Goal: Task Accomplishment & Management: Manage account settings

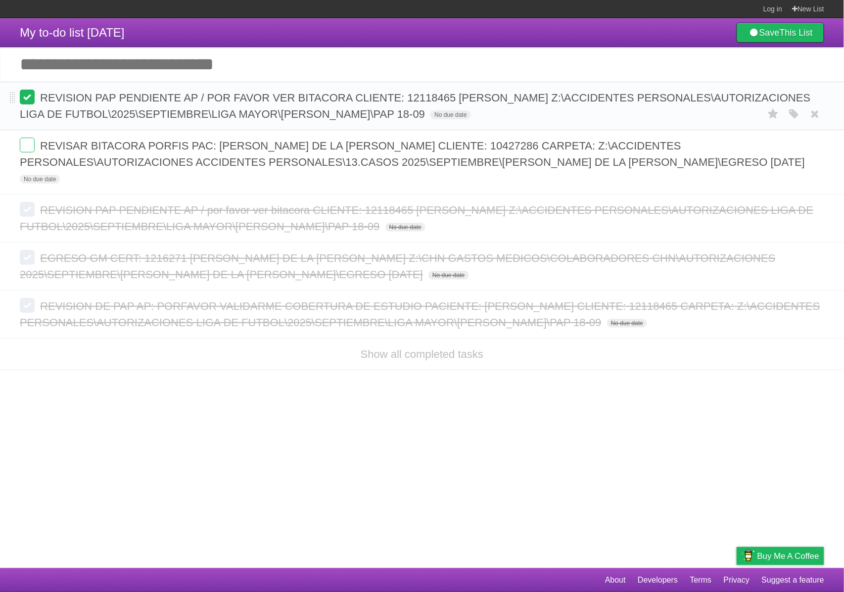
click at [28, 99] on label at bounding box center [27, 97] width 15 height 15
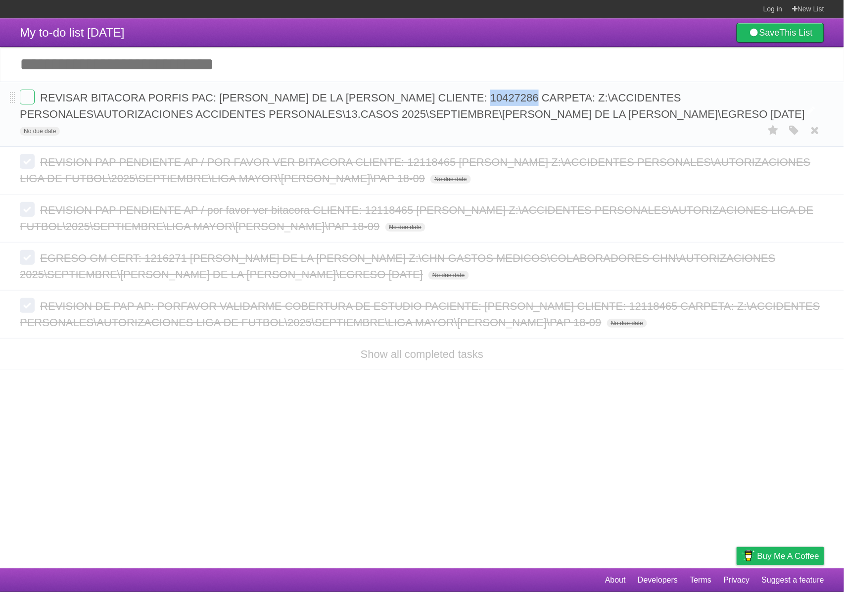
drag, startPoint x: 546, startPoint y: 100, endPoint x: 498, endPoint y: 103, distance: 48.6
click at [498, 103] on span "REVISAR BITACORA PORFIS PAC: HECTOR DAVID DE LA ROSA CARTAGENA CLIENTE: 1042728…" at bounding box center [413, 106] width 787 height 29
drag, startPoint x: 133, startPoint y: 104, endPoint x: 104, endPoint y: 108, distance: 29.4
click at [104, 108] on form "REVISAR BITACORA PORFIS PAC: HECTOR DAVID DE LA ROSA CARTAGENA CLIENTE: 1042728…" at bounding box center [422, 114] width 804 height 49
drag, startPoint x: 46, startPoint y: 131, endPoint x: 42, endPoint y: 100, distance: 31.6
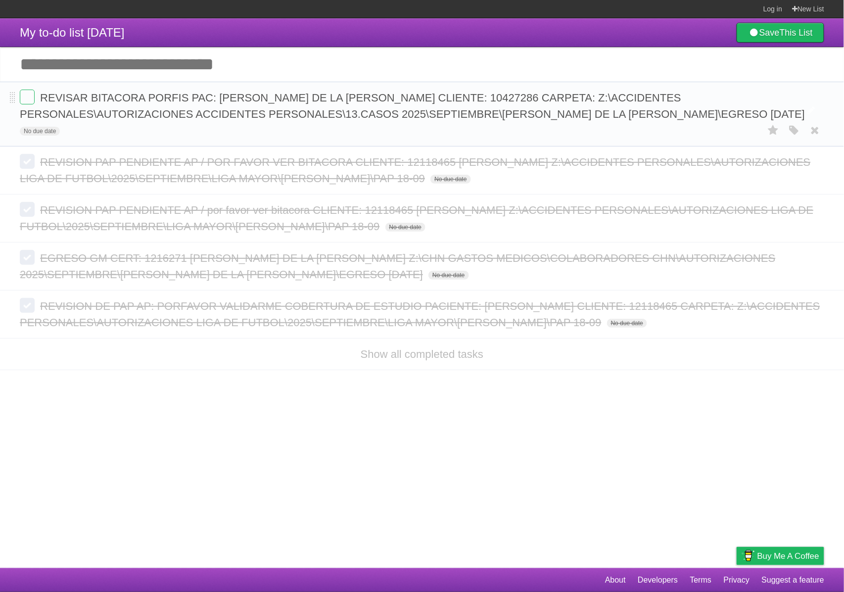
click at [42, 100] on form "REVISAR BITACORA PORFIS PAC: HECTOR DAVID DE LA ROSA CARTAGENA CLIENTE: 1042728…" at bounding box center [422, 114] width 804 height 49
copy span "REVISAR BITACORA PORFIS PAC: HECTOR DAVID DE LA ROSA CARTAGENA CLIENTE: 1042728…"
click at [794, 131] on icon "button" at bounding box center [794, 130] width 14 height 13
click at [738, 129] on label "Purple" at bounding box center [737, 130] width 11 height 11
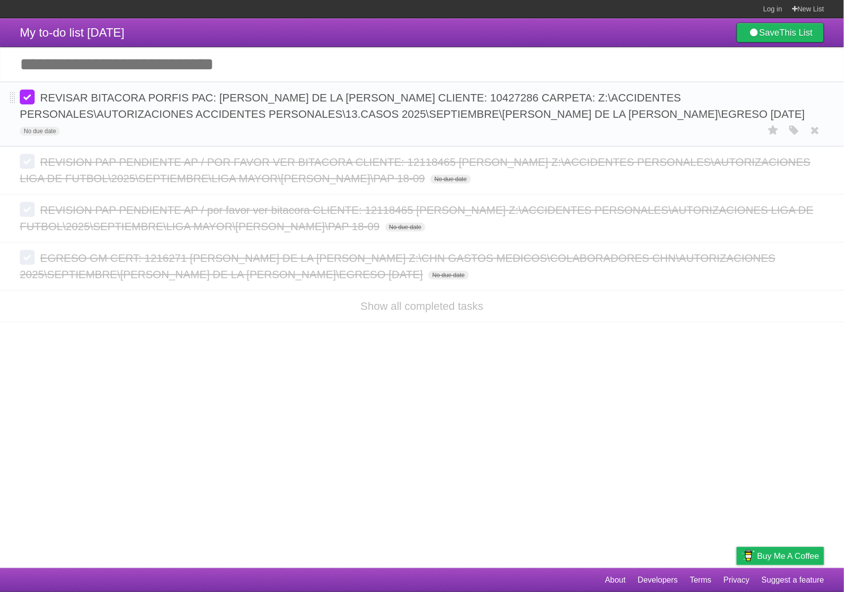
click at [33, 95] on label at bounding box center [27, 97] width 15 height 15
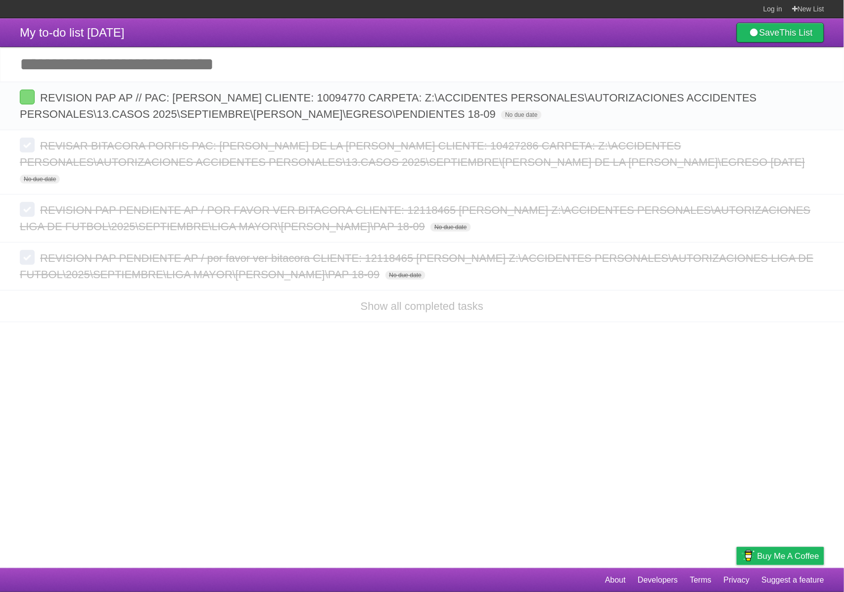
click at [172, 68] on input "Add another task" at bounding box center [422, 64] width 844 height 35
paste input "**********"
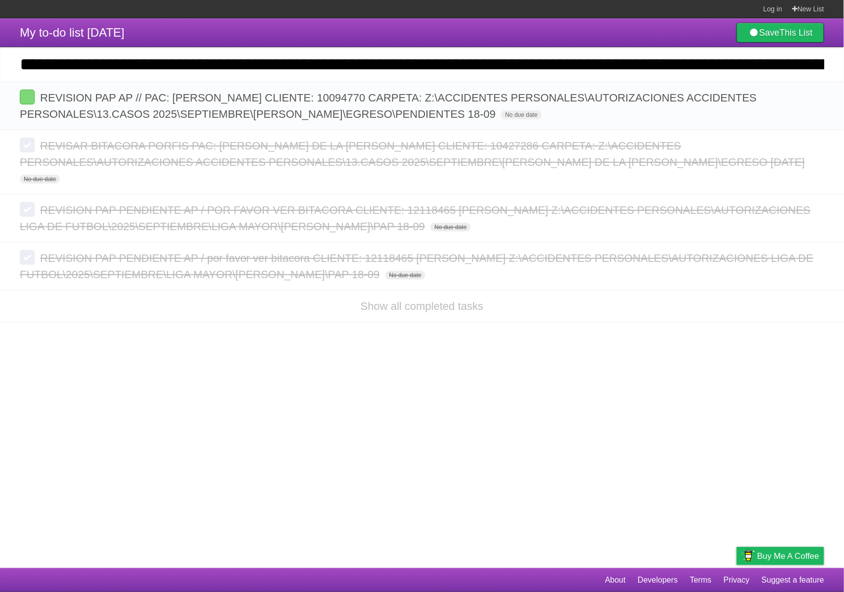
scroll to position [0, 1449]
type input "**********"
click input "*********" at bounding box center [0, 0] width 0 height 0
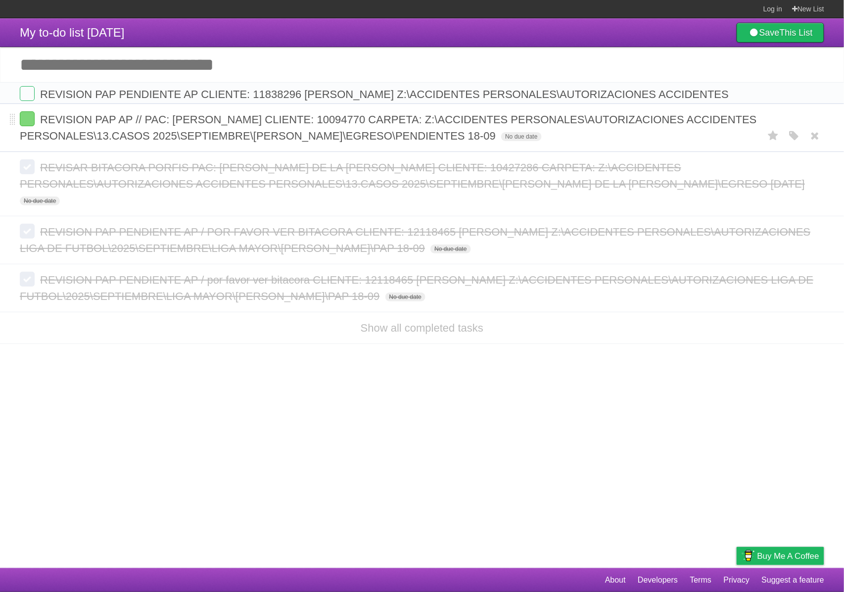
scroll to position [0, 0]
